Goal: Find contact information: Find contact information

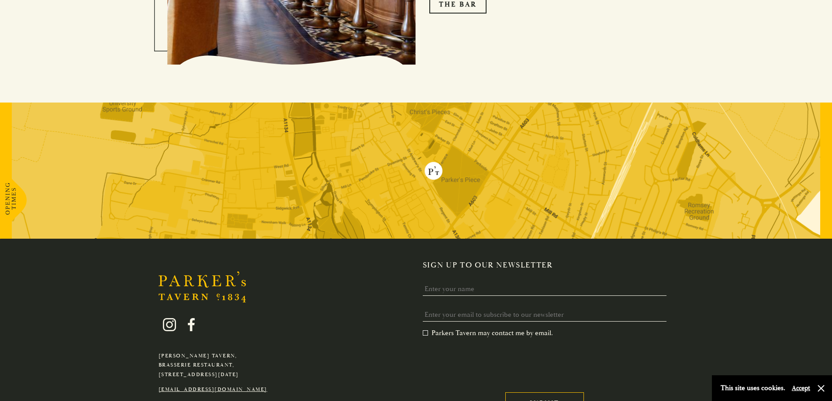
scroll to position [1703, 0]
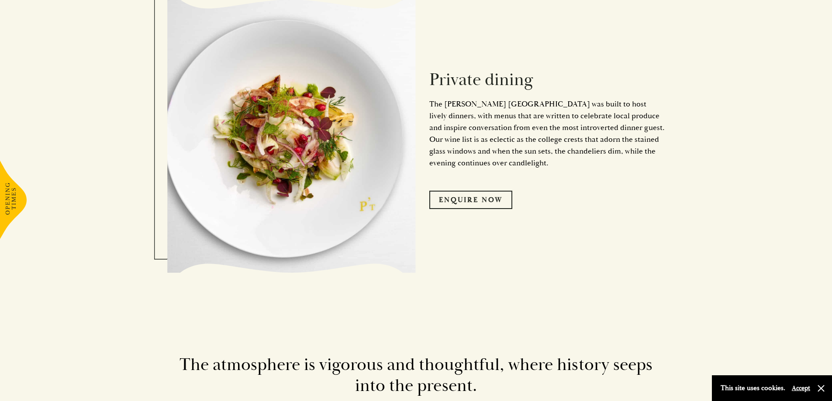
scroll to position [568, 0]
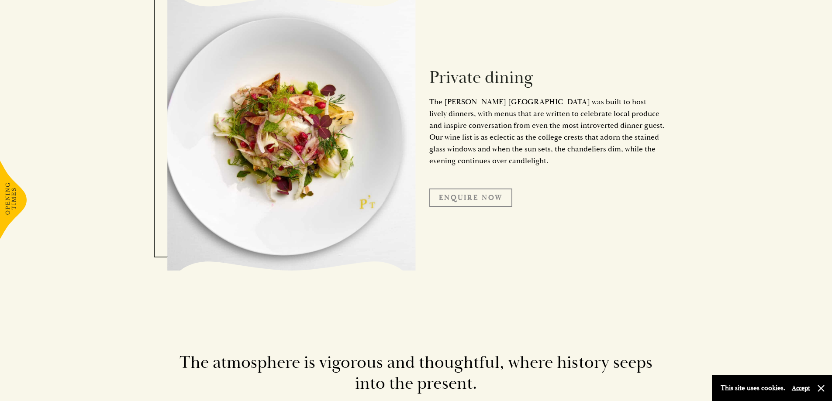
click at [467, 189] on link "Enquire Now" at bounding box center [470, 198] width 83 height 18
